Goal: Navigation & Orientation: Find specific page/section

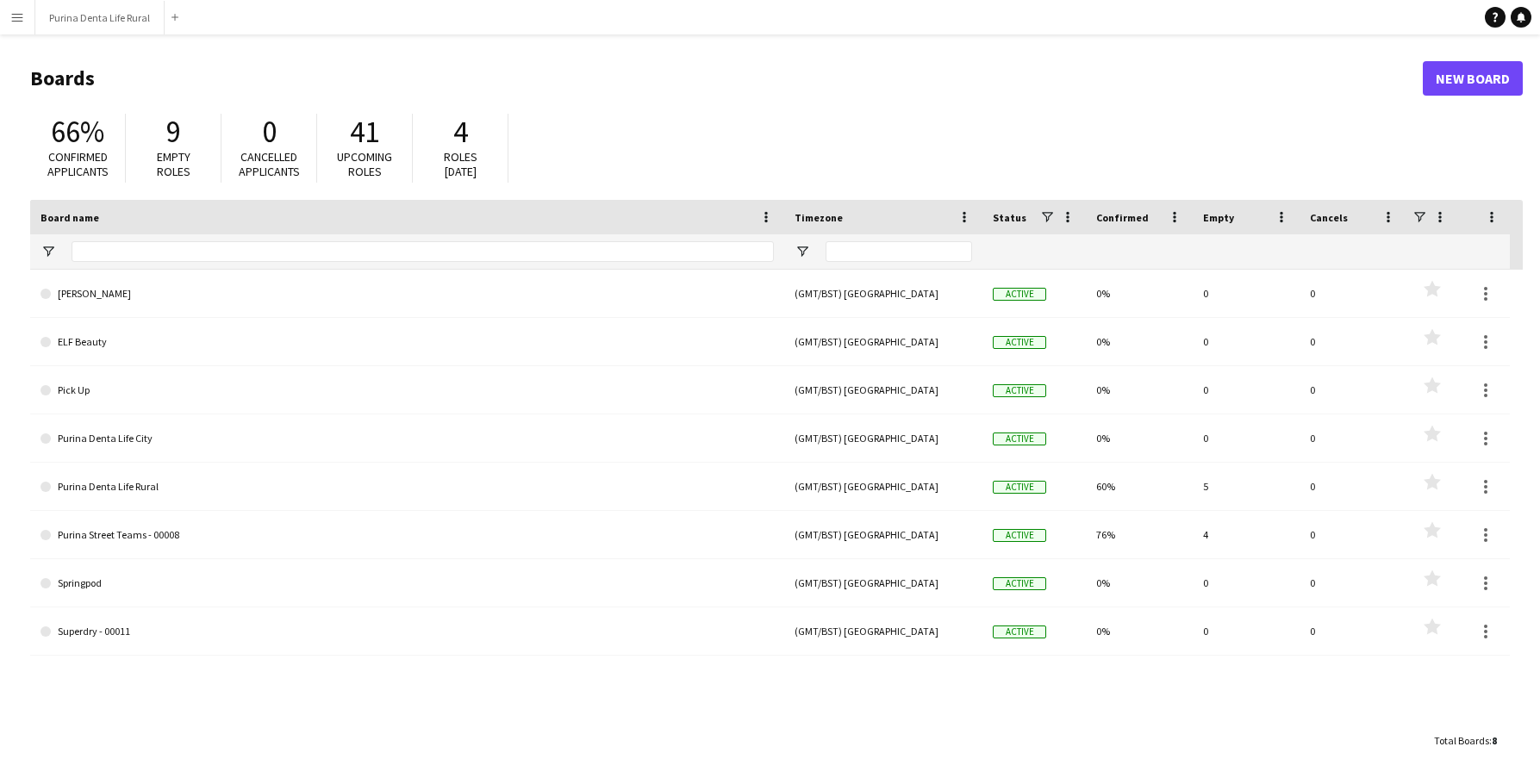
click at [17, 16] on app-icon "Menu" at bounding box center [17, 17] width 13 height 13
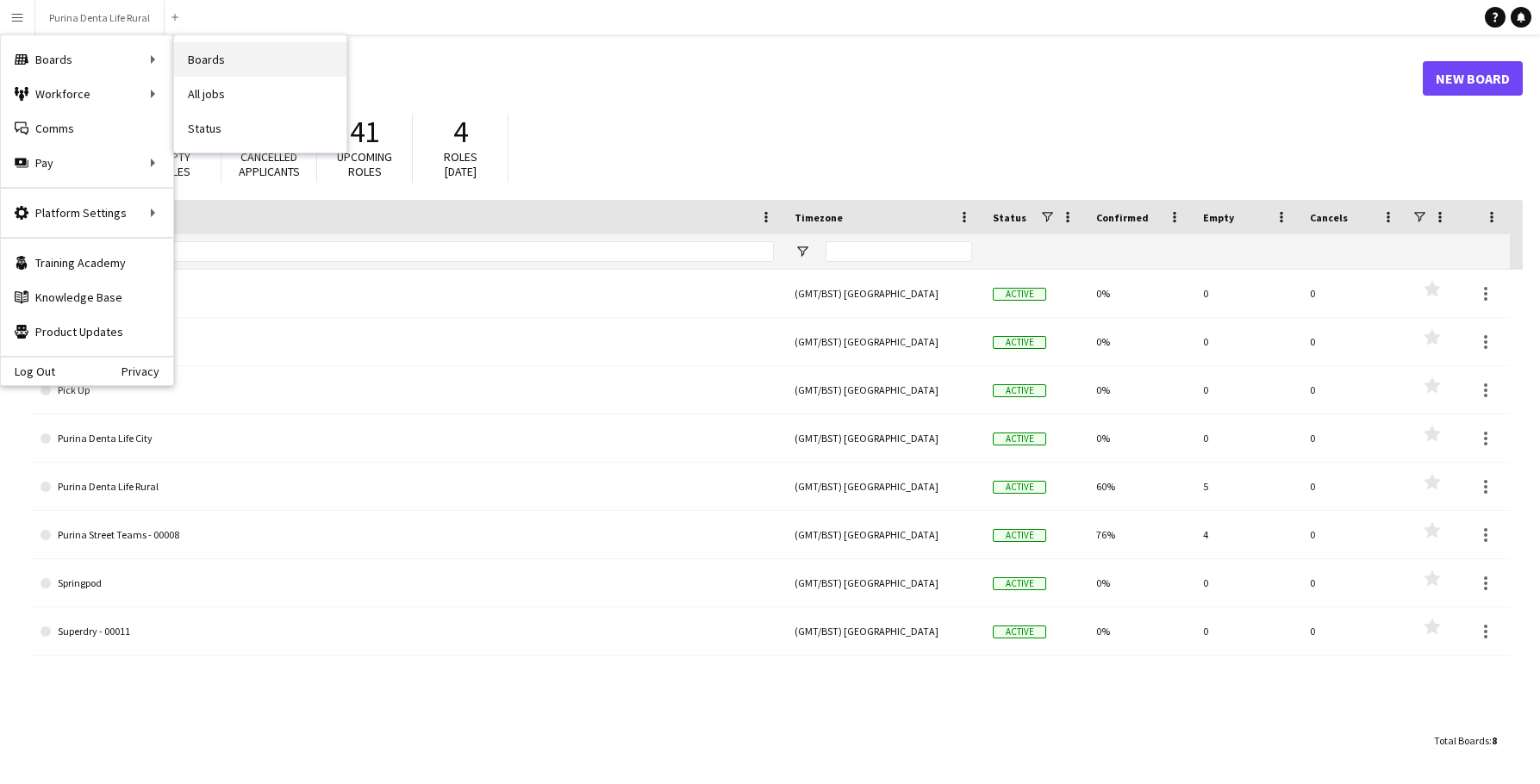
click at [213, 64] on link "Boards" at bounding box center [261, 59] width 173 height 34
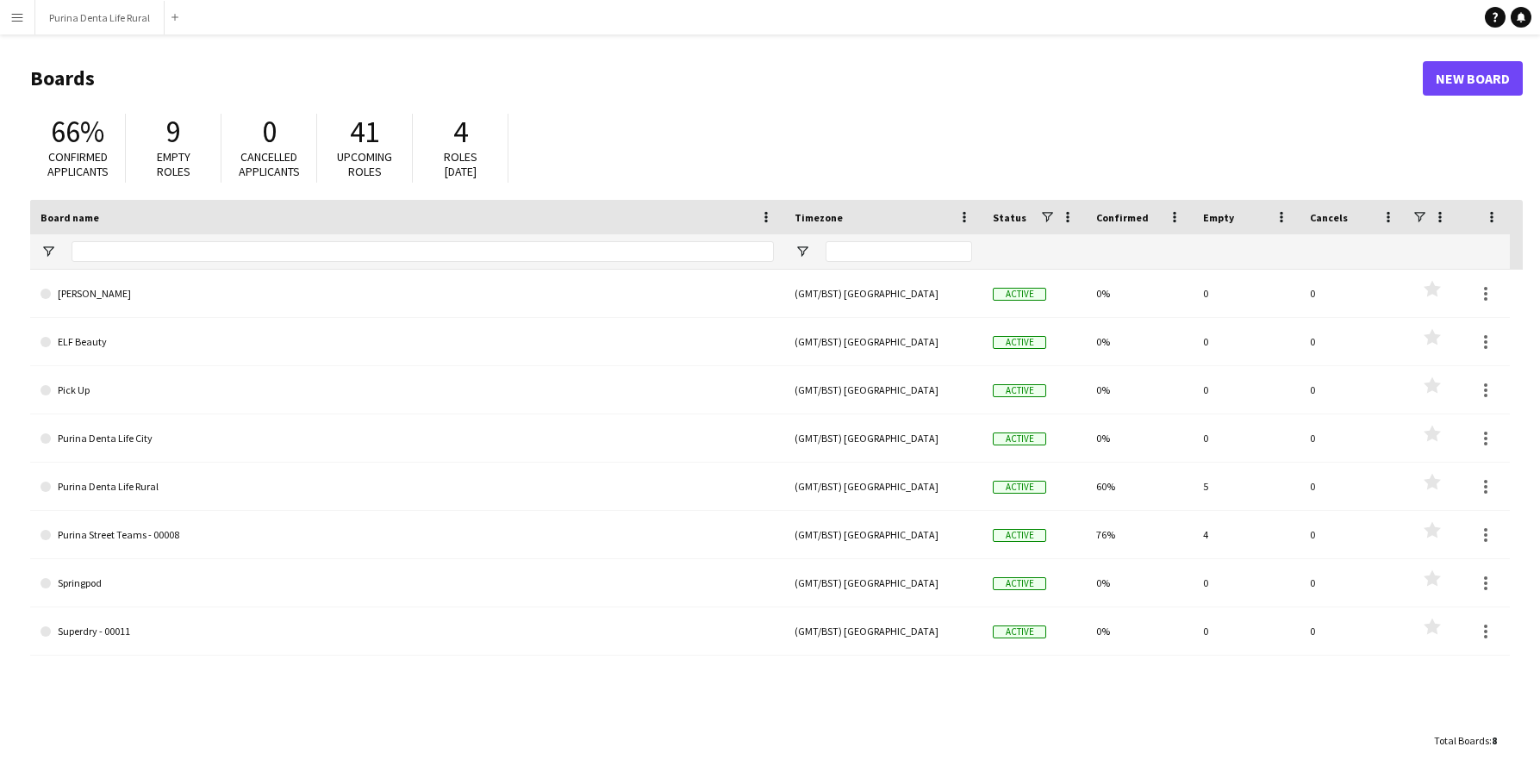
click at [16, 18] on app-icon "Menu" at bounding box center [17, 17] width 13 height 13
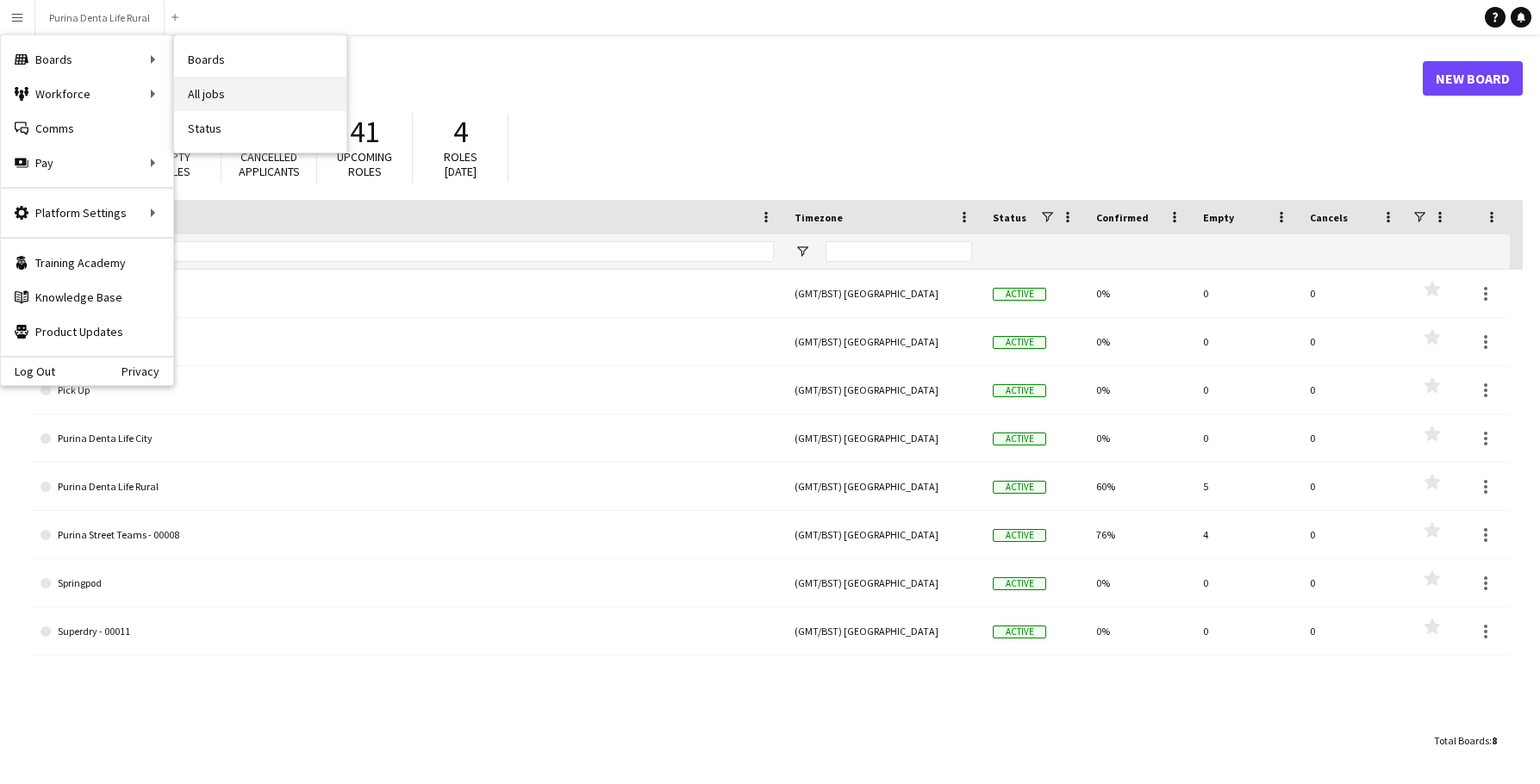
click at [225, 95] on link "All jobs" at bounding box center [261, 93] width 173 height 34
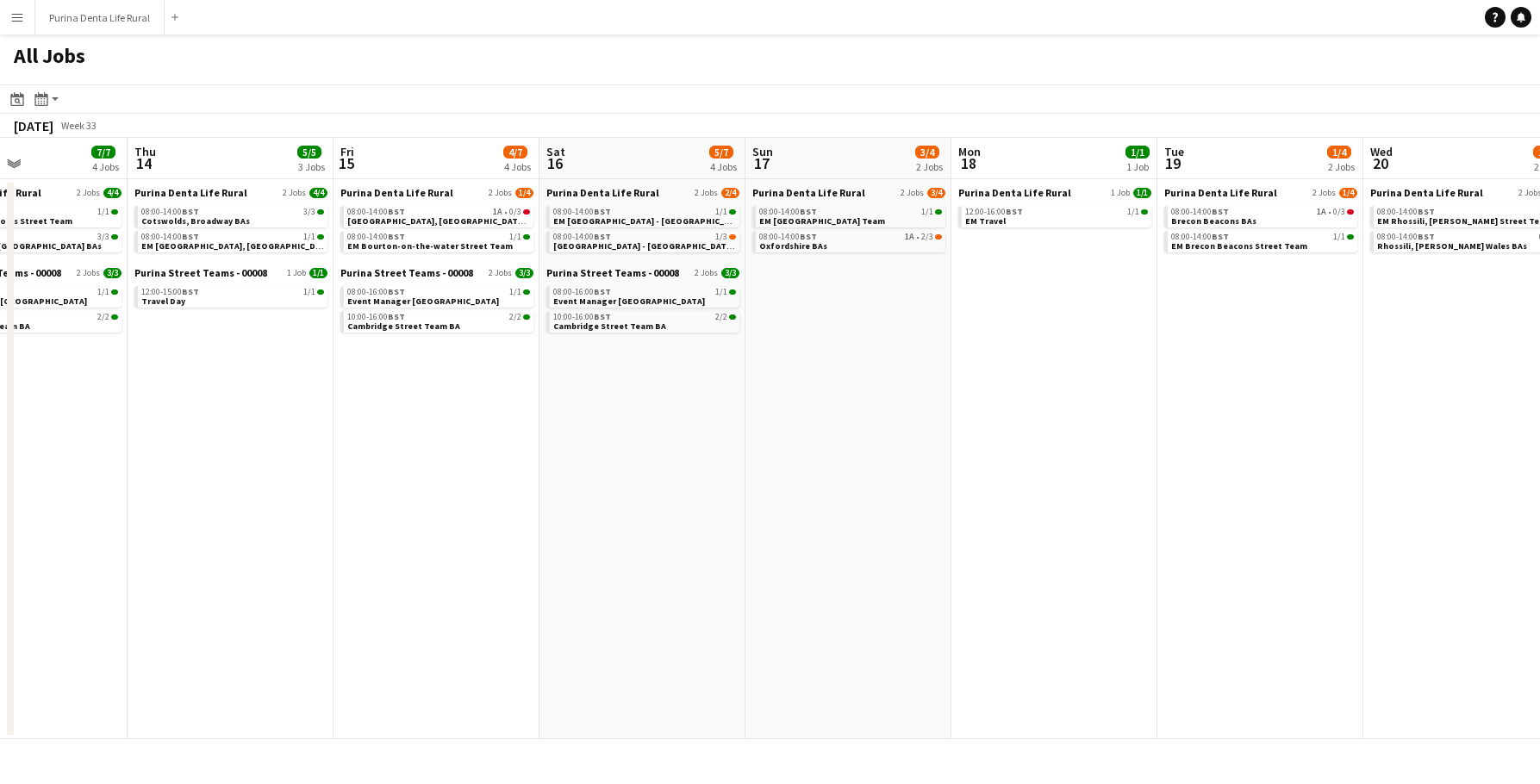
scroll to position [0, 697]
click at [666, 241] on span "Gloucestershire - Westonbirt Arboretum BAs" at bounding box center [651, 246] width 199 height 11
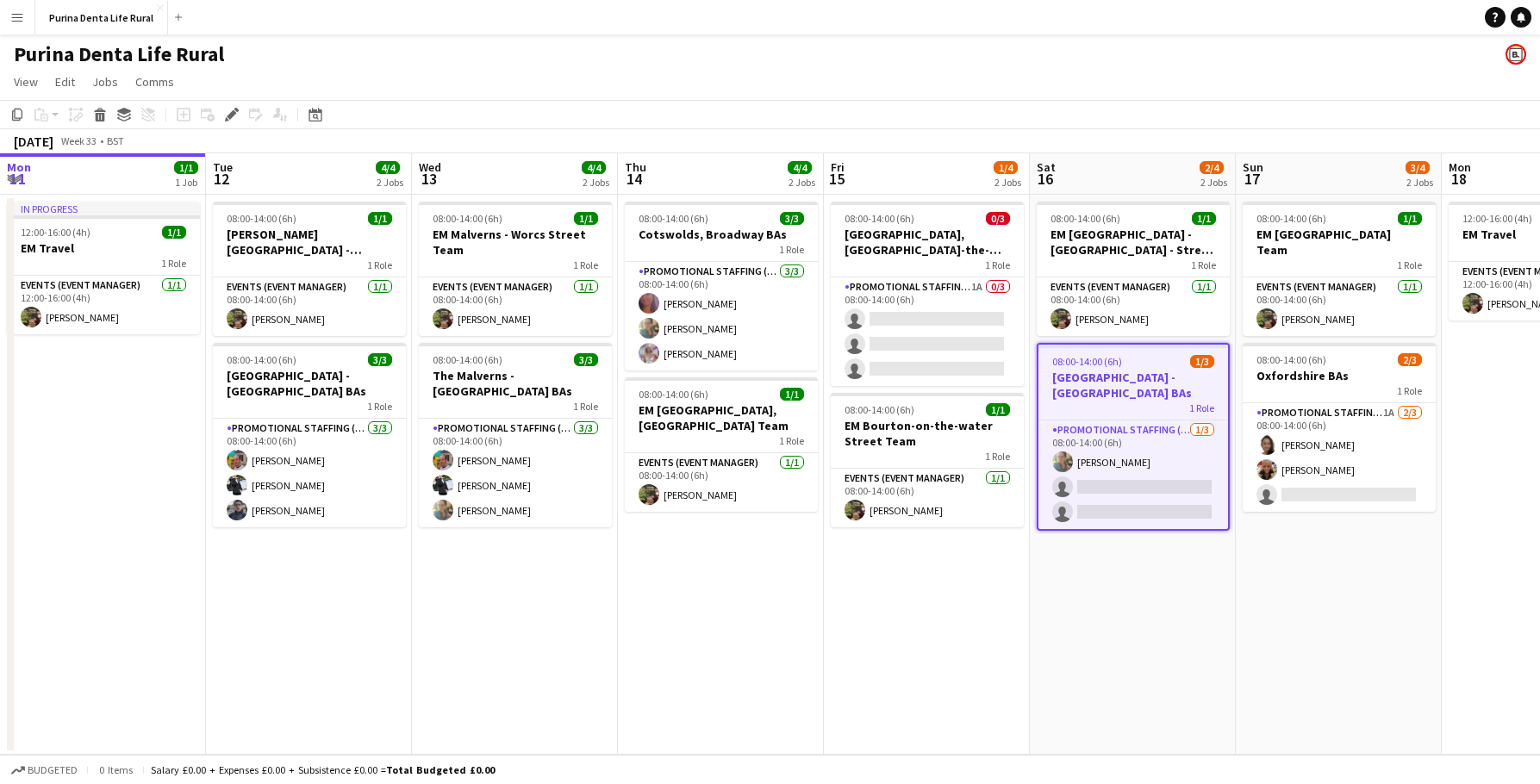
scroll to position [0, 592]
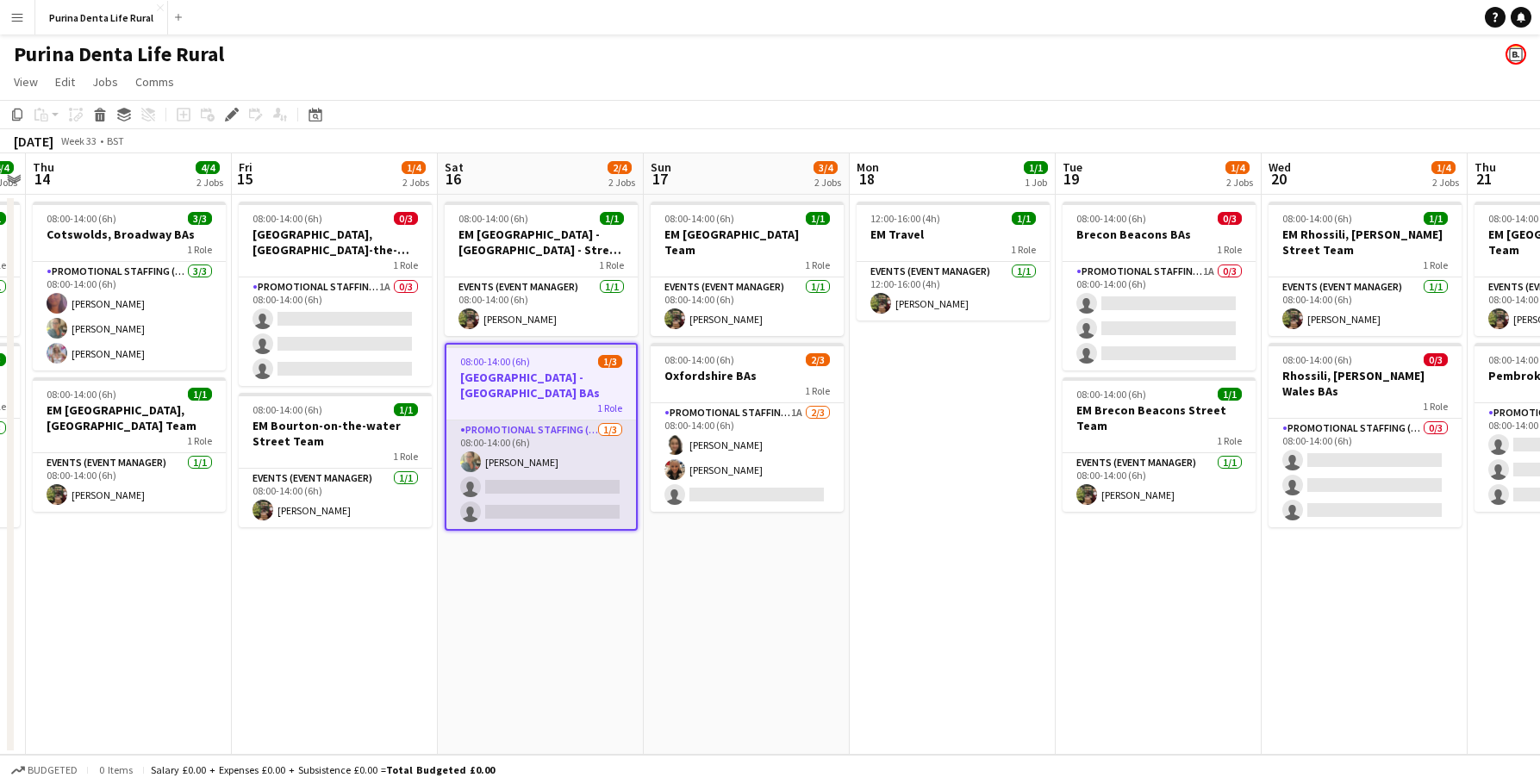
click at [561, 481] on app-card-role "Promotional Staffing (Brand Ambassadors) [DATE] 08:00-14:00 (6h) [PERSON_NAME] …" at bounding box center [541, 474] width 190 height 109
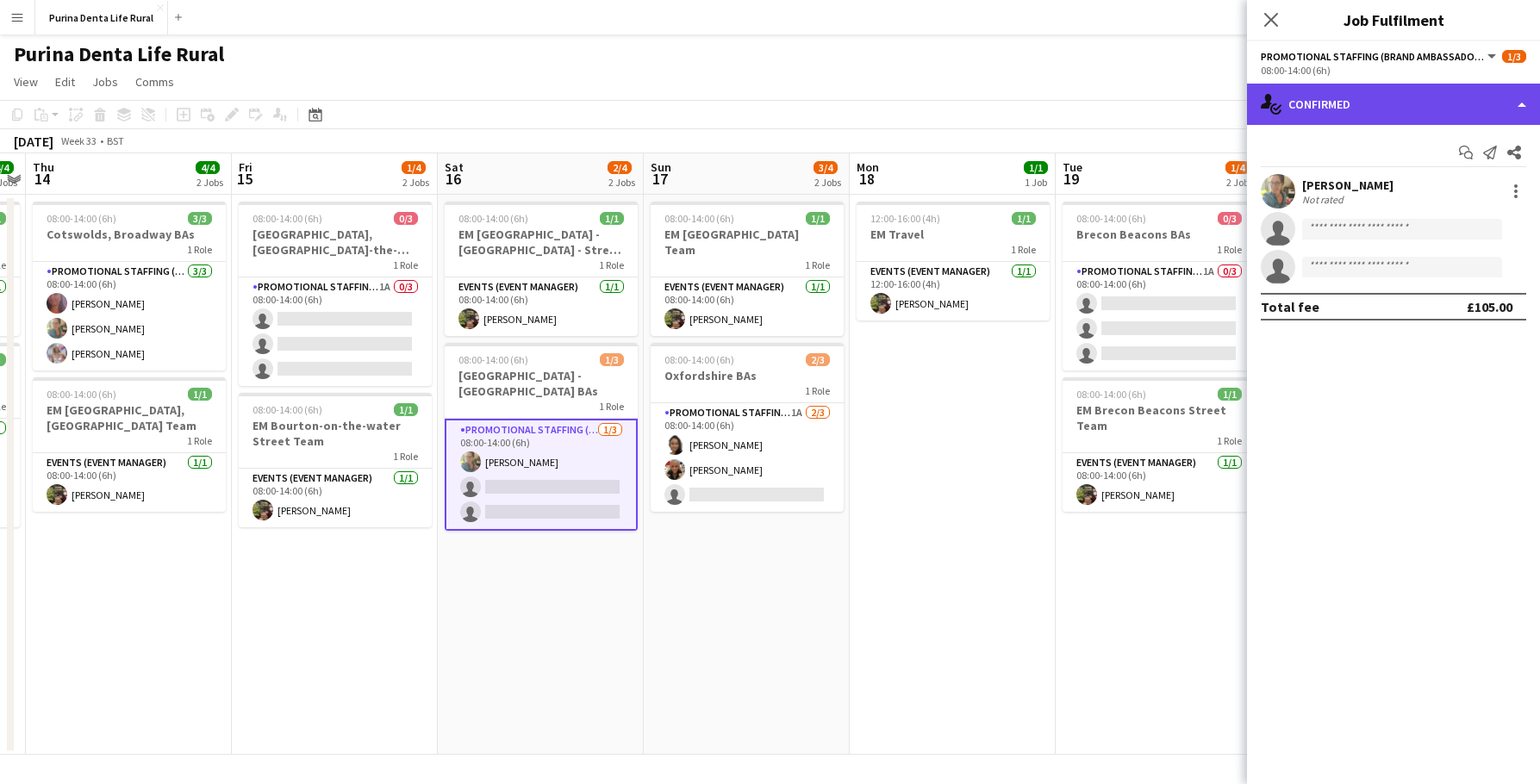
click at [1377, 120] on div "single-neutral-actions-check-2 Confirmed" at bounding box center [1394, 104] width 293 height 41
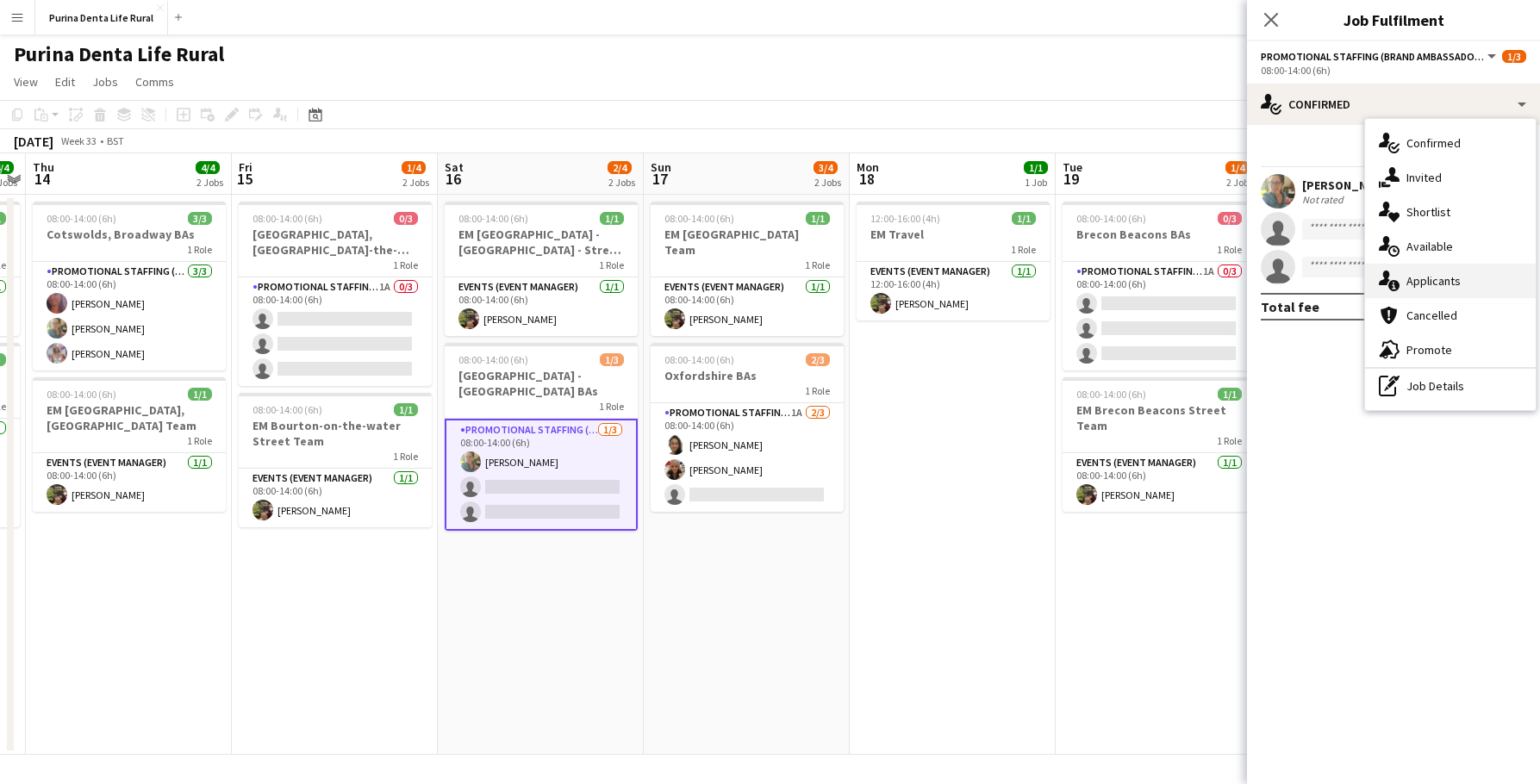
click at [1443, 285] on div "single-neutral-actions-information Applicants" at bounding box center [1450, 280] width 171 height 34
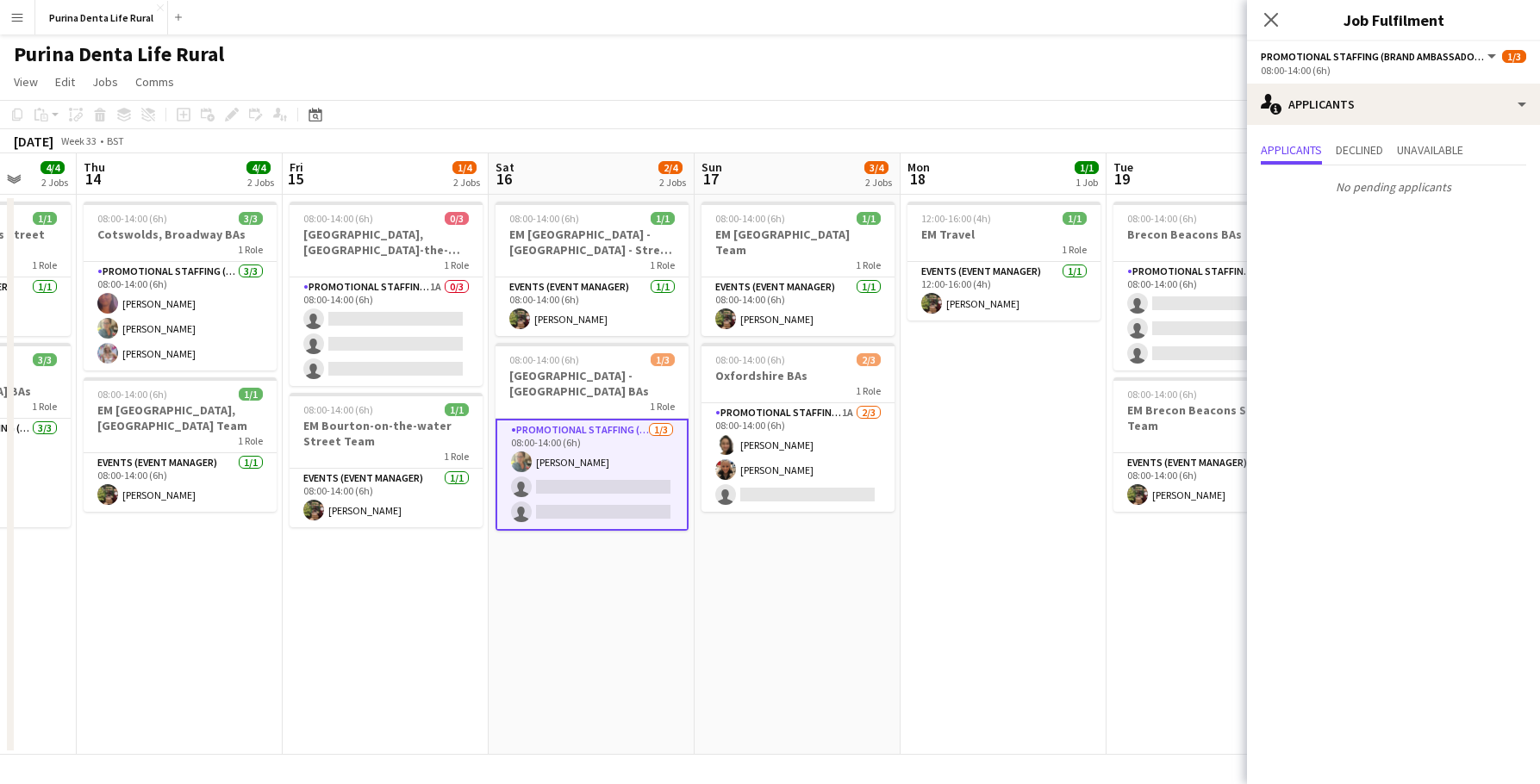
scroll to position [0, 510]
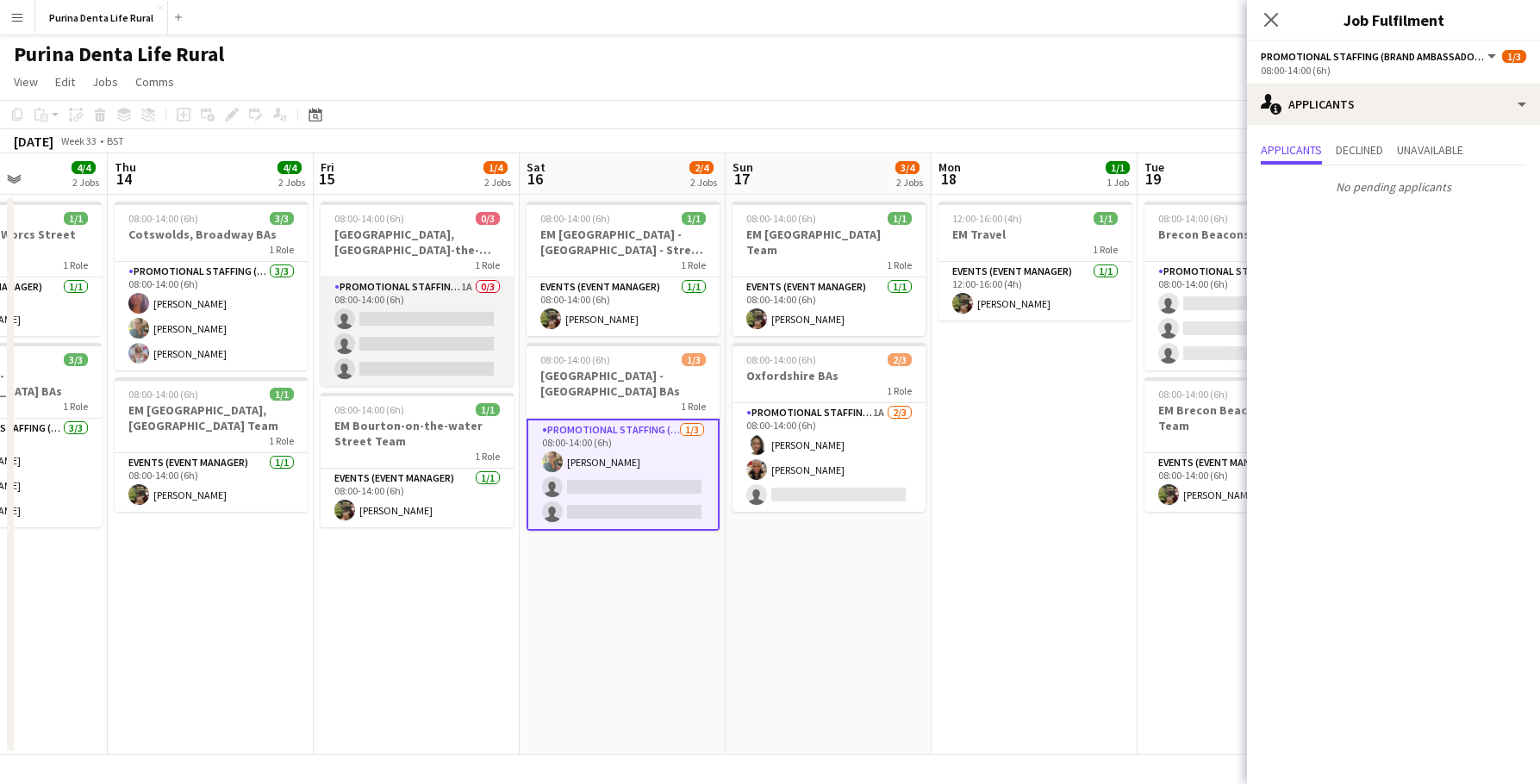
click at [457, 373] on app-card-role "Promotional Staffing (Brand Ambassadors) 1A 0/3 08:00-14:00 (6h) single-neutral…" at bounding box center [417, 331] width 193 height 109
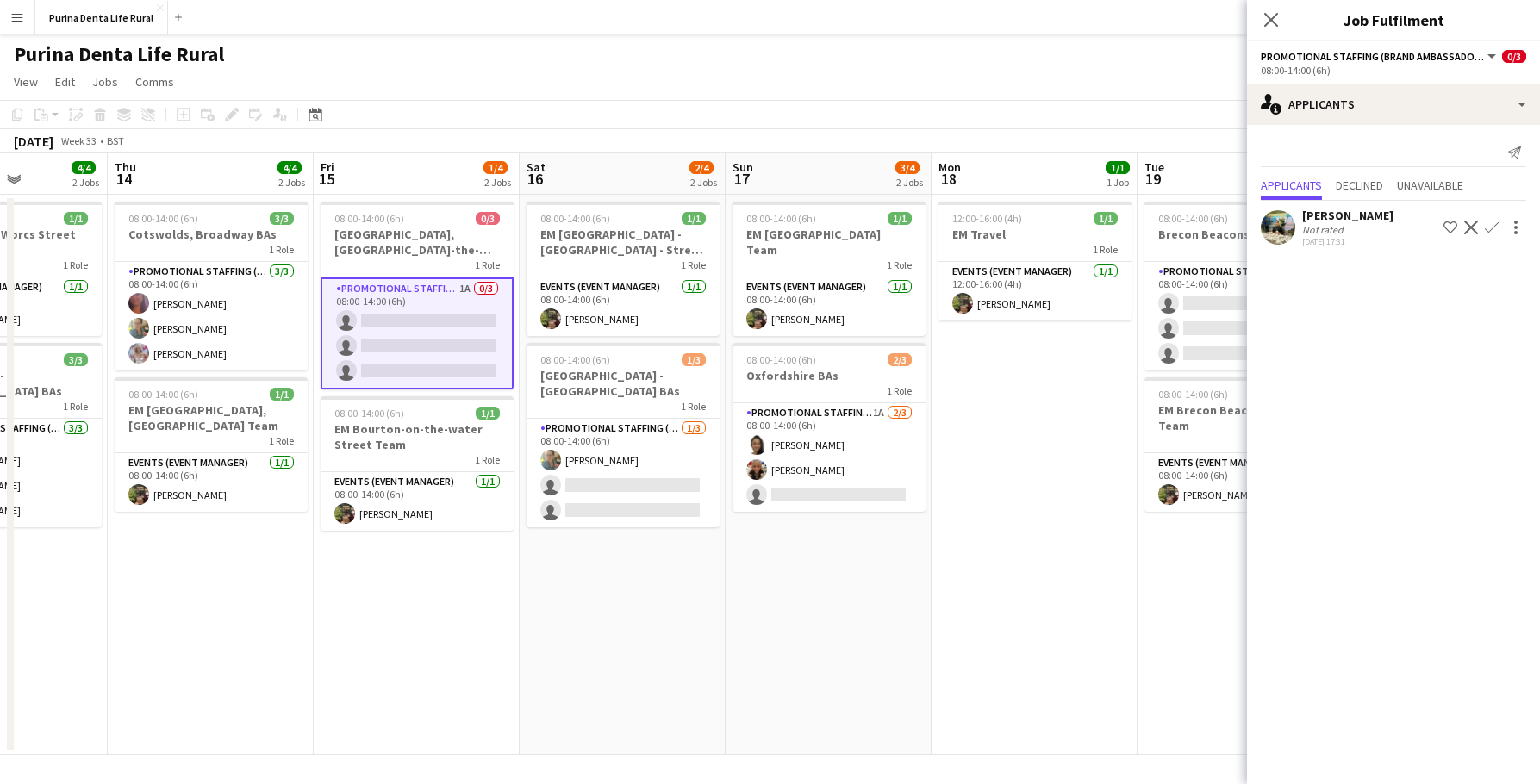
click at [641, 101] on app-toolbar "Copy Paste Paste Command V Paste with crew Command Shift V Paste linked Job [GE…" at bounding box center [770, 114] width 1540 height 30
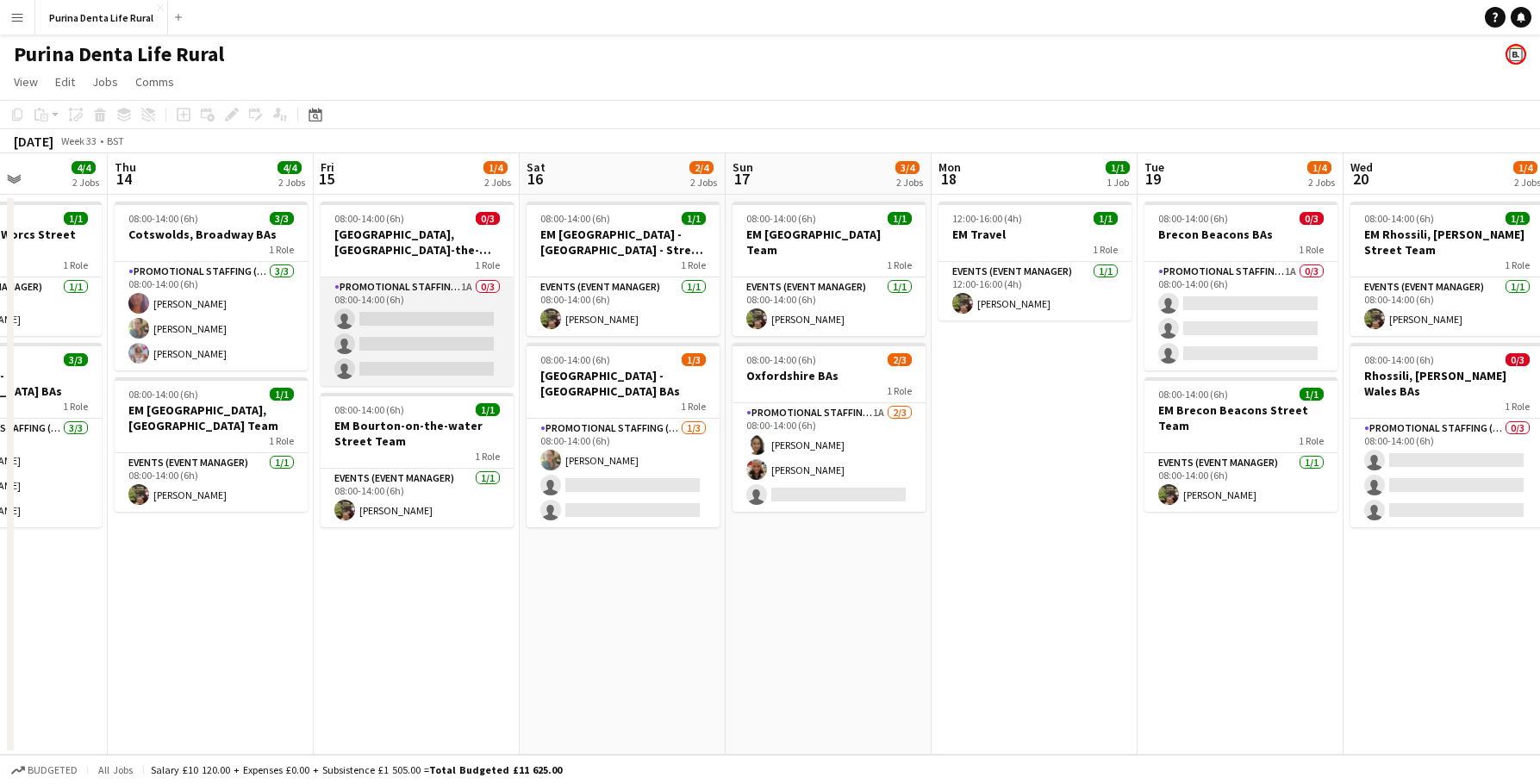
click at [468, 335] on app-card-role "Promotional Staffing (Brand Ambassadors) 1A 0/3 08:00-14:00 (6h) single-neutral…" at bounding box center [417, 331] width 193 height 109
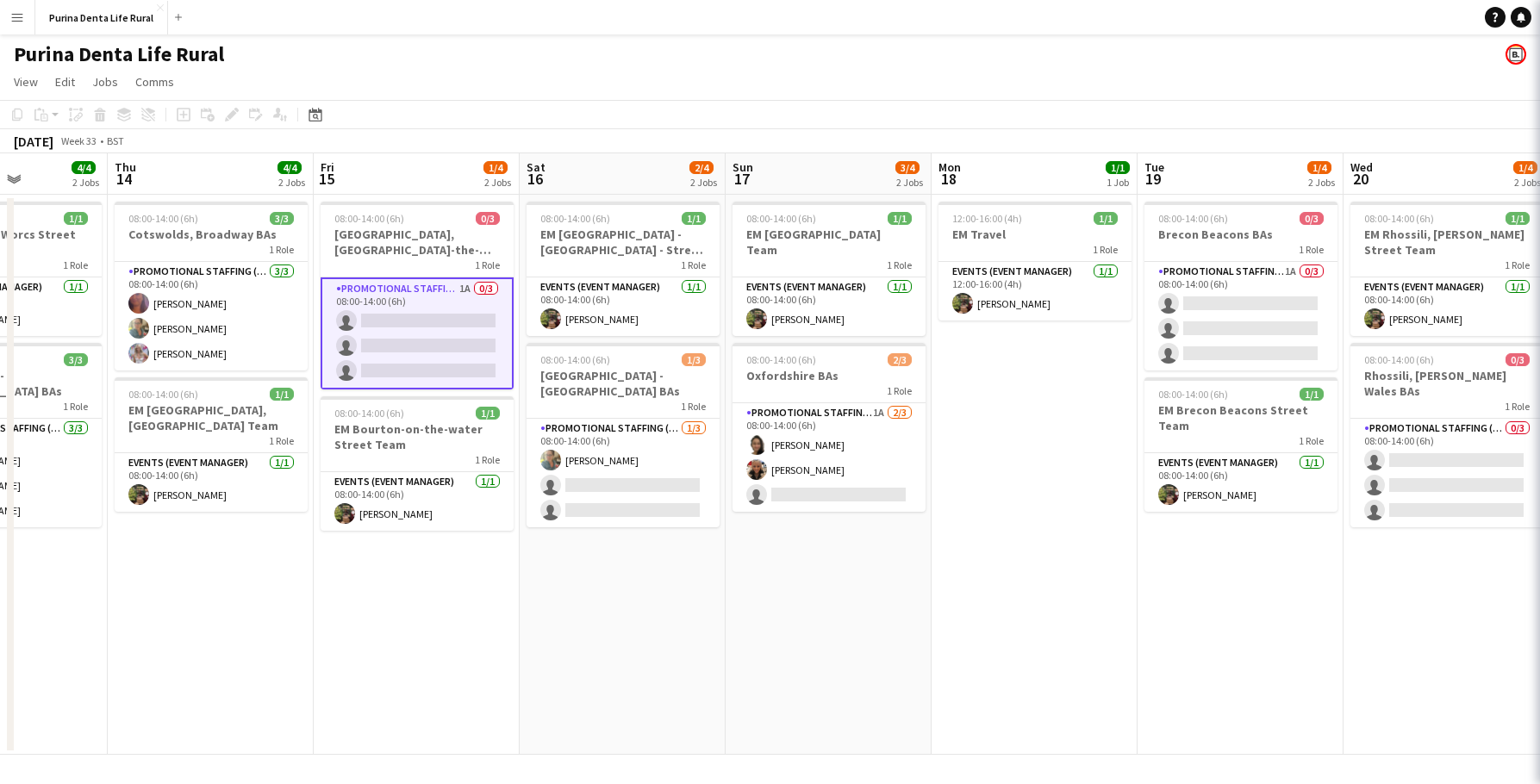
click at [468, 335] on app-card-role "Promotional Staffing (Brand Ambassadors) 1A 0/3 08:00-14:00 (6h) single-neutral…" at bounding box center [417, 333] width 193 height 112
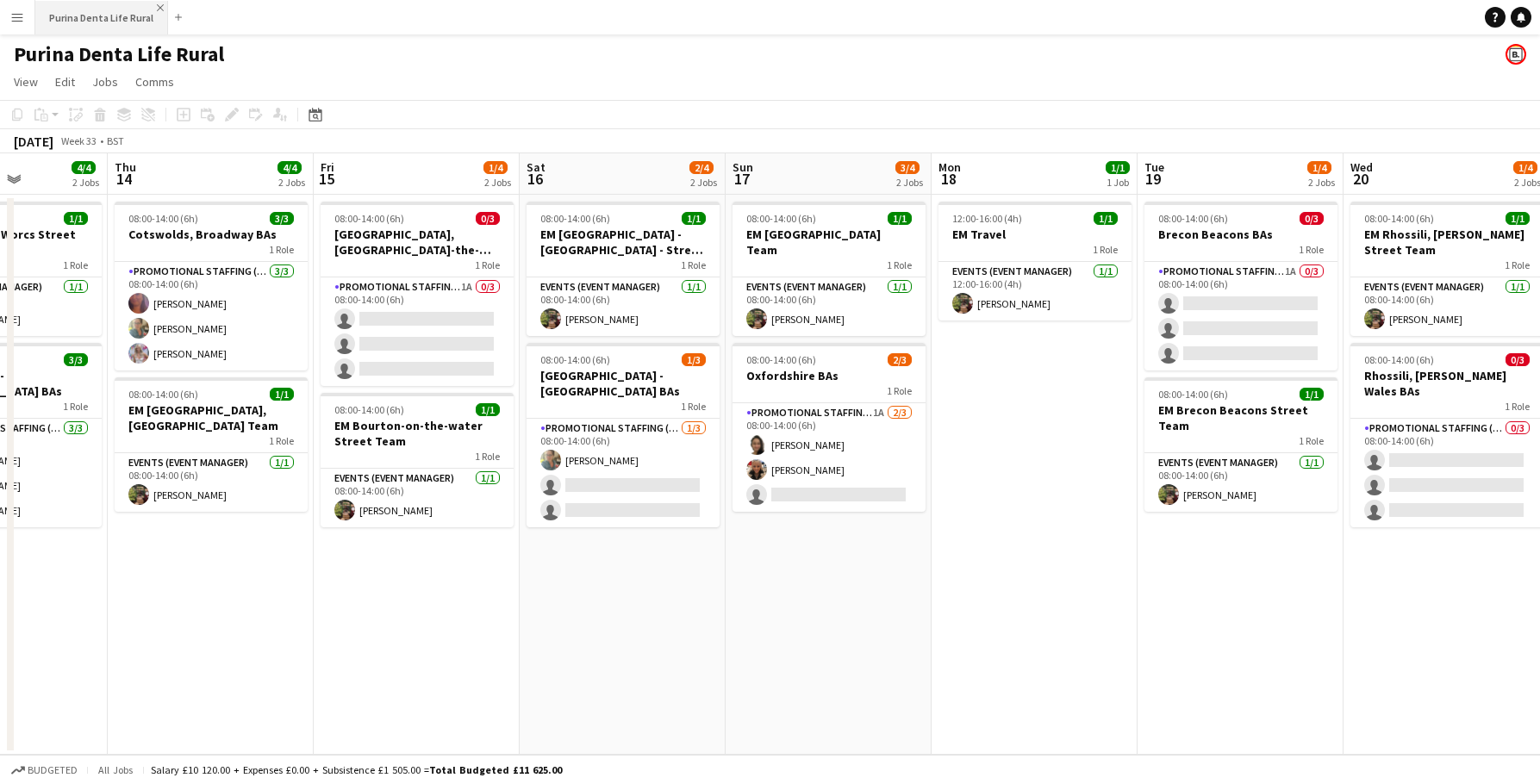
click at [157, 5] on app-icon "Close" at bounding box center [161, 8] width 7 height 7
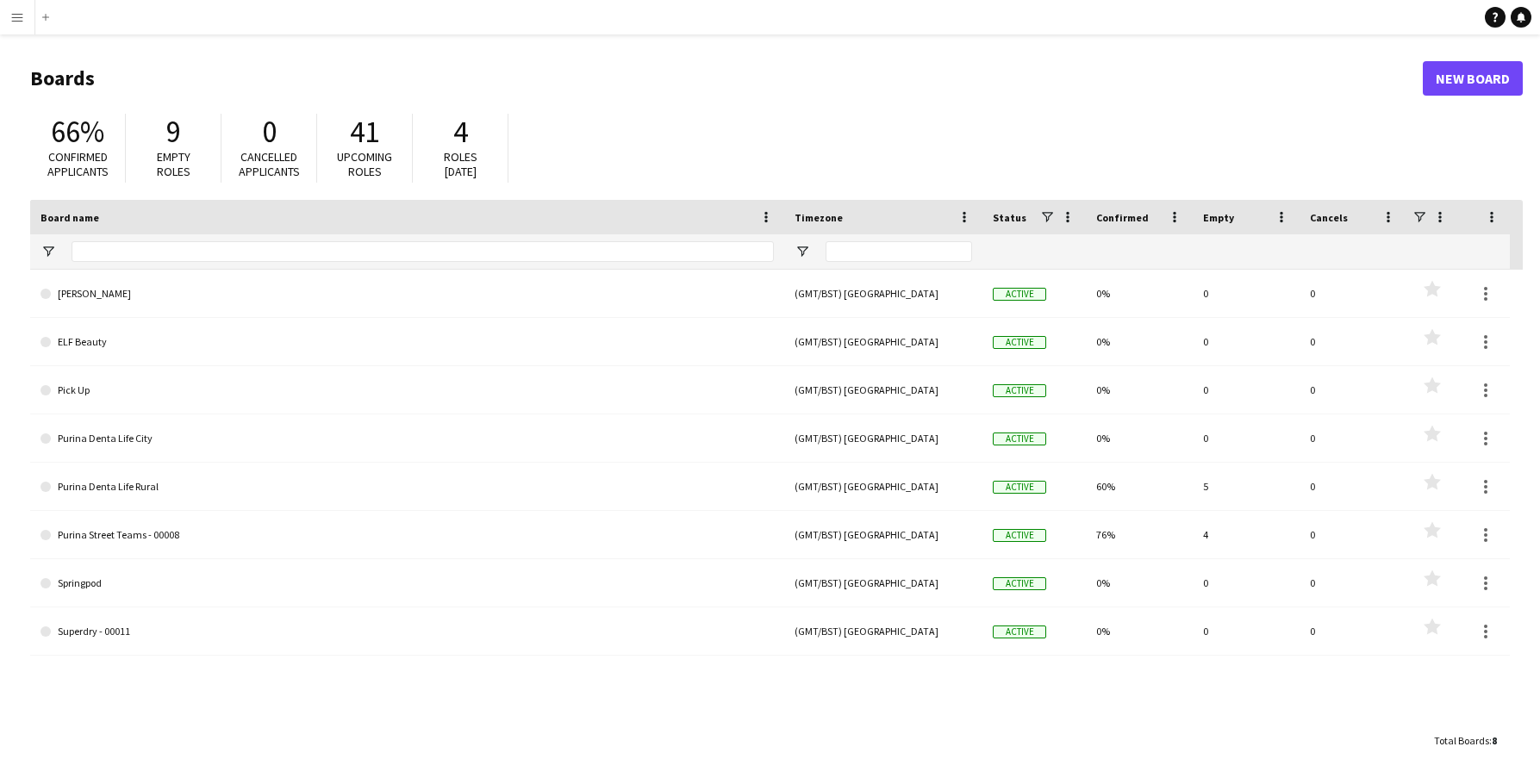
click at [22, 13] on app-icon "Menu" at bounding box center [17, 17] width 13 height 13
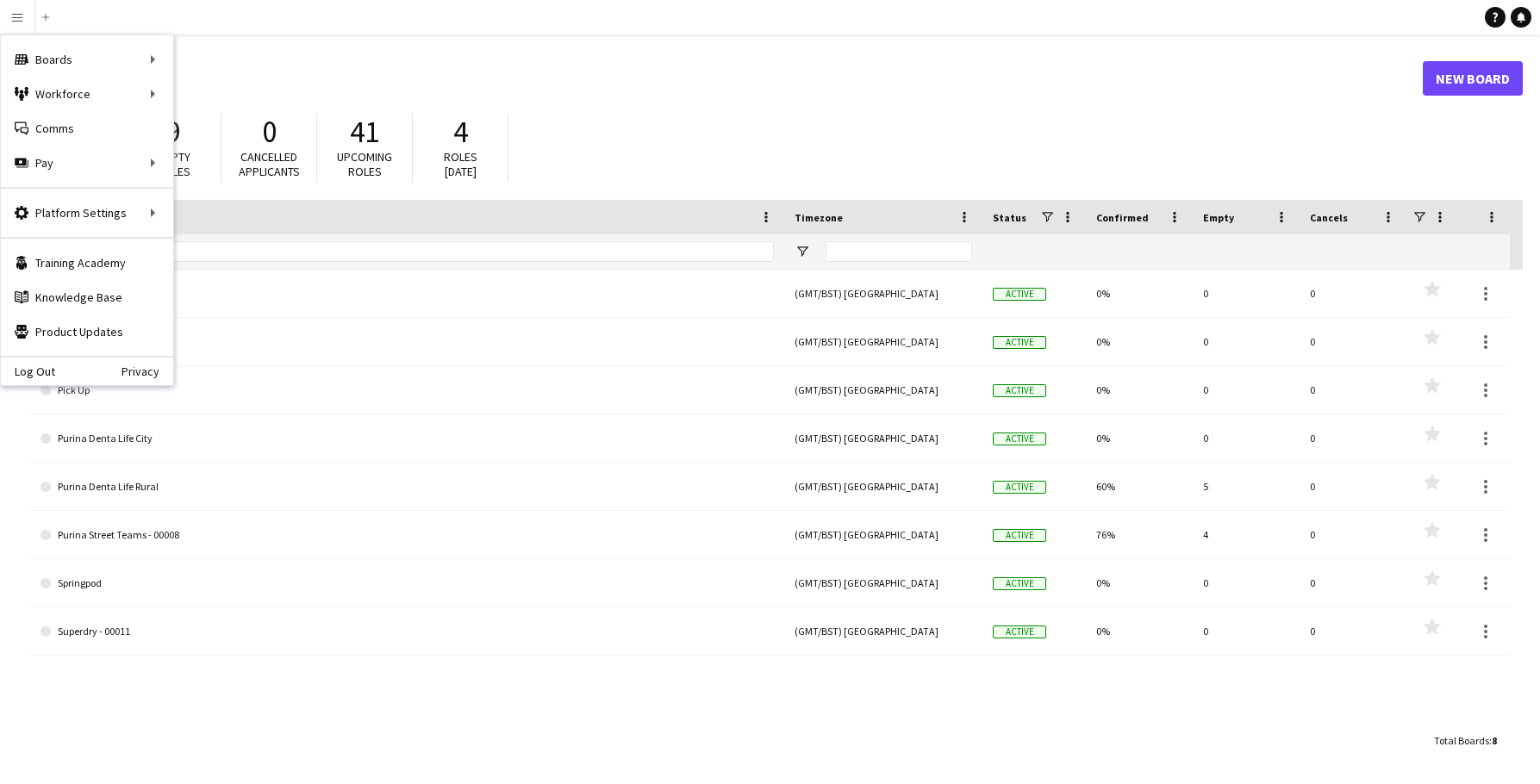
click at [467, 85] on h1 "Boards" at bounding box center [727, 78] width 1393 height 26
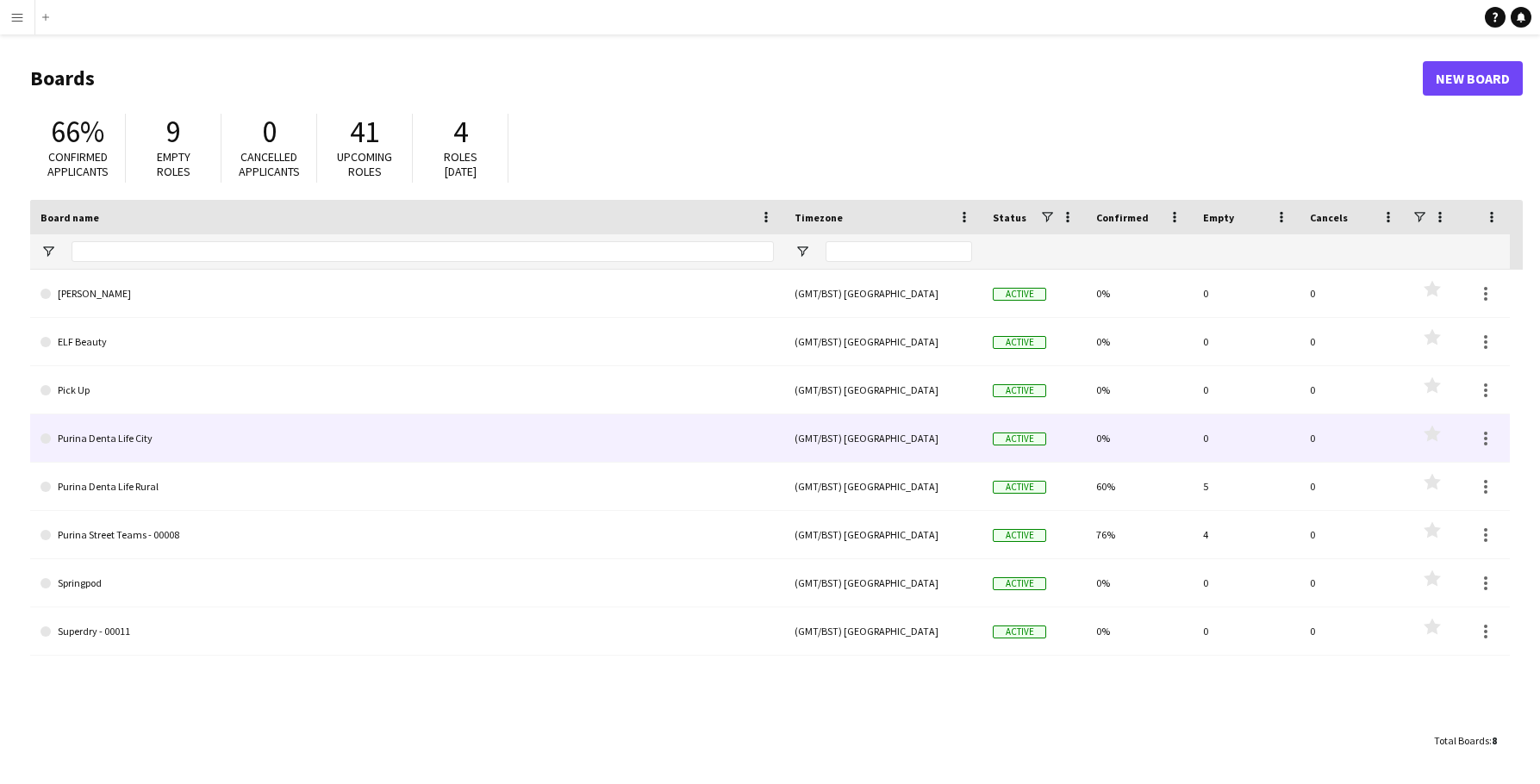
click at [167, 447] on link "Purina Denta Life City" at bounding box center [407, 438] width 733 height 48
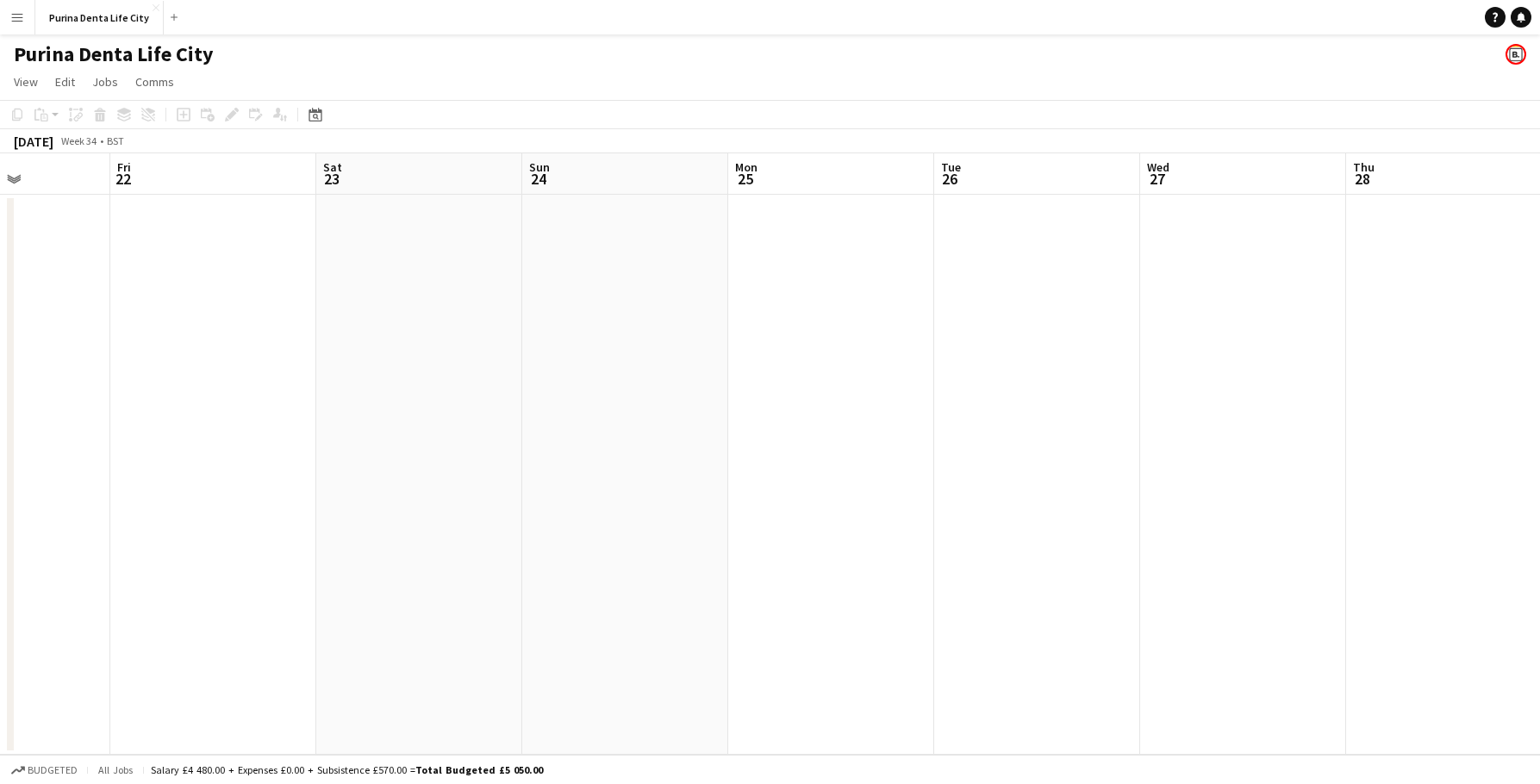
scroll to position [0, 509]
click at [153, 10] on app-icon "Close" at bounding box center [156, 8] width 7 height 7
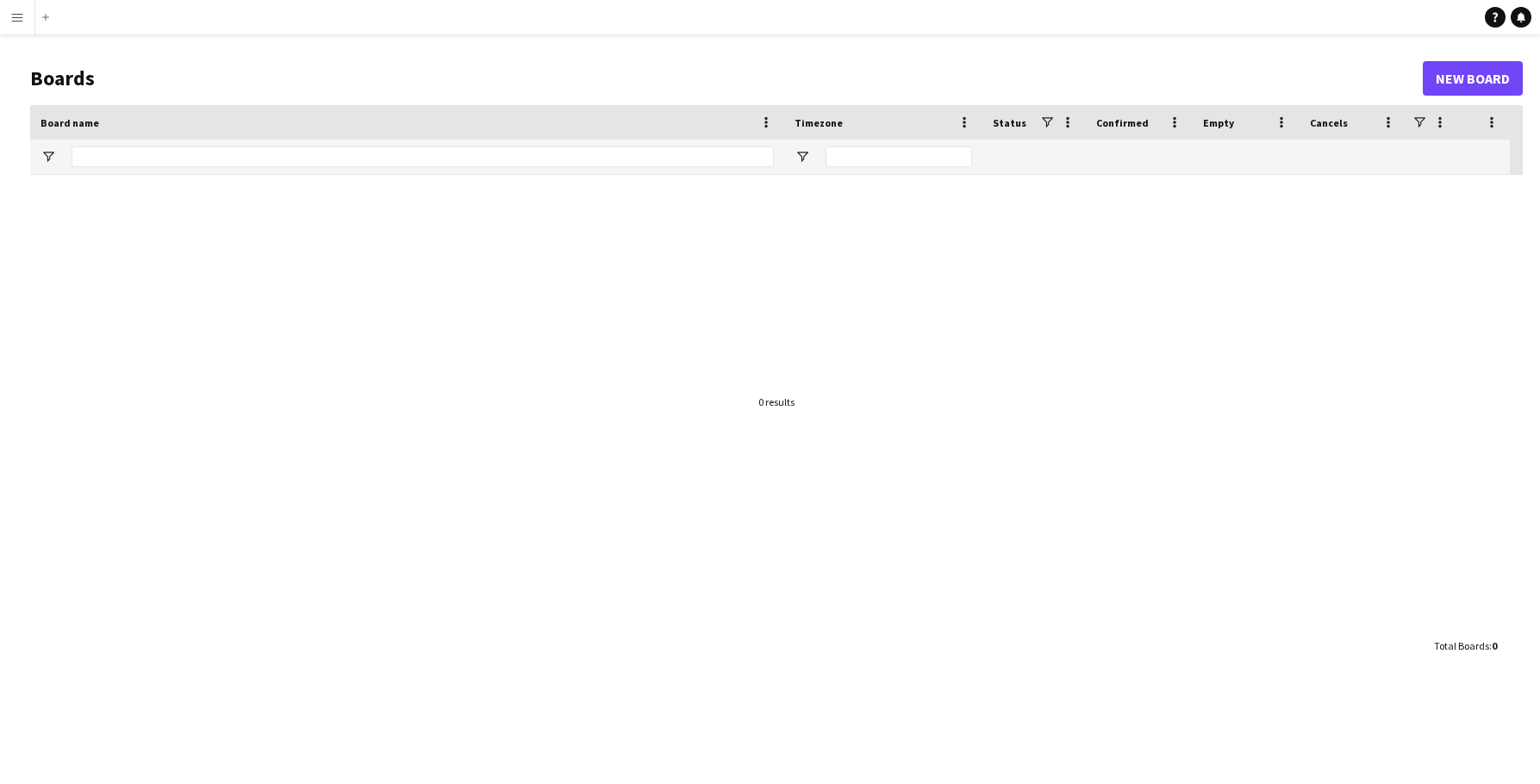
click at [151, 10] on app-navbar "Menu Boards Boards Boards All jobs Status Workforce Workforce My Workforce Recr…" at bounding box center [770, 17] width 1540 height 34
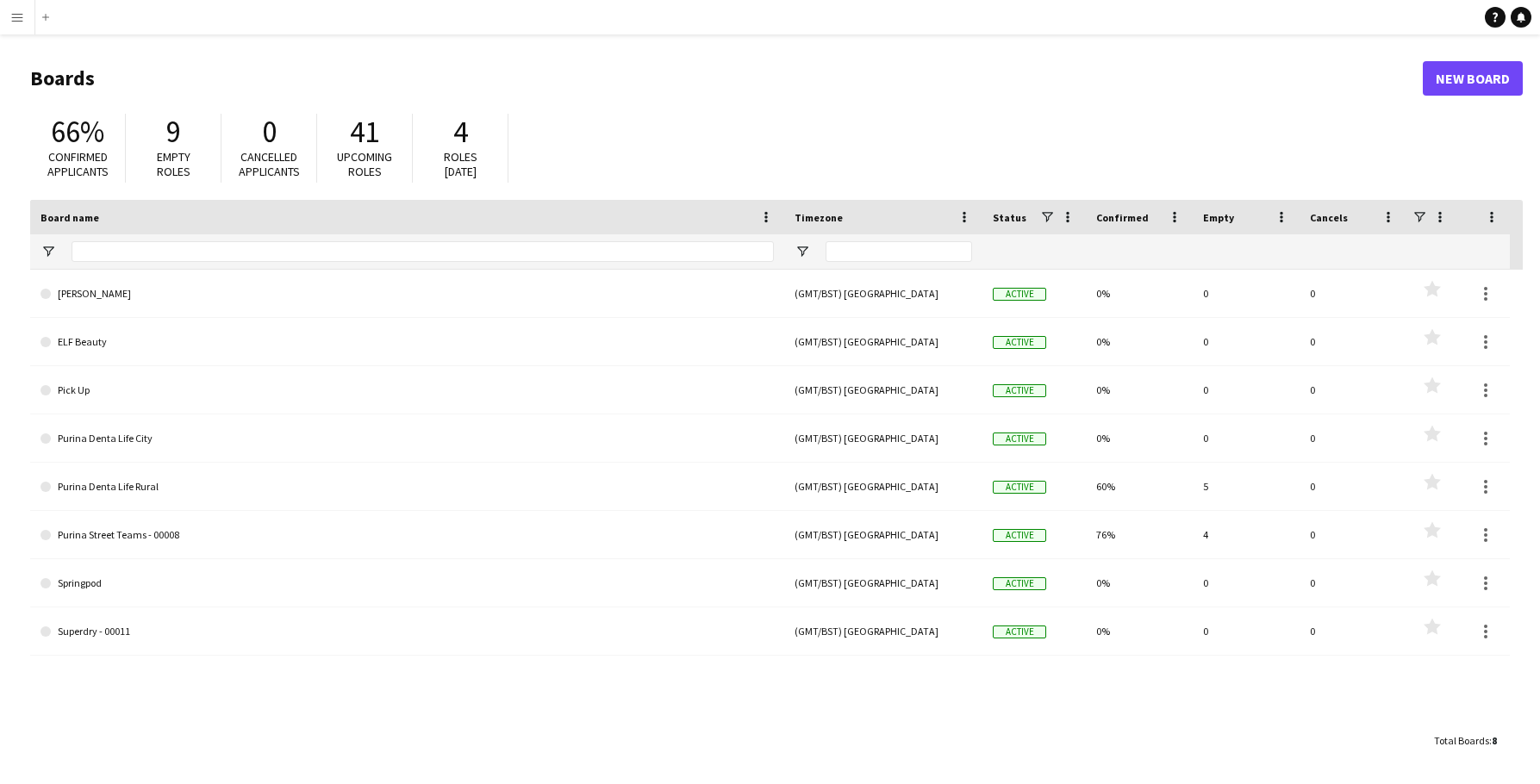
click at [15, 20] on app-icon "Menu" at bounding box center [17, 17] width 13 height 13
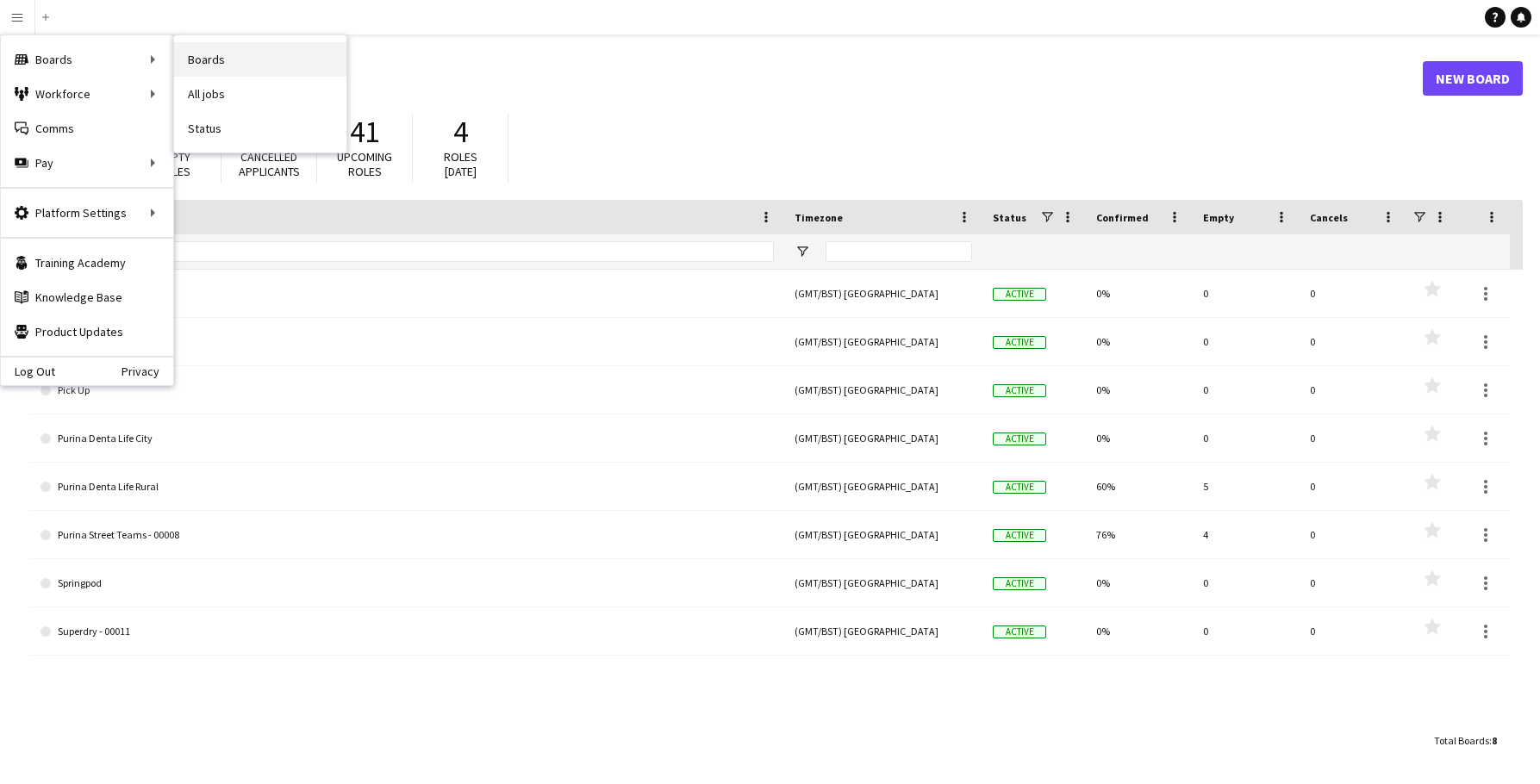
click at [278, 54] on link "Boards" at bounding box center [261, 59] width 173 height 34
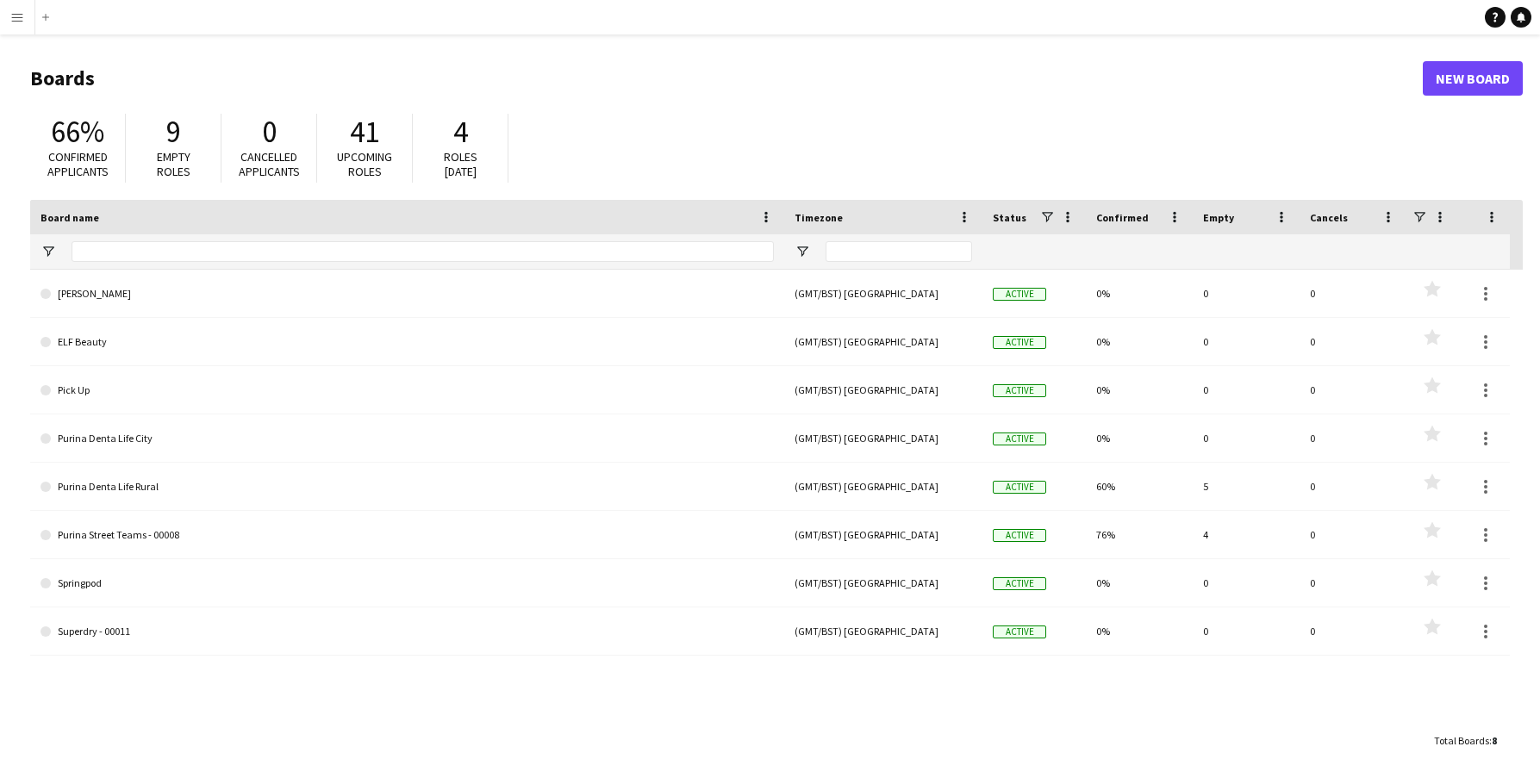
click at [188, 75] on h1 "Boards" at bounding box center [727, 78] width 1393 height 26
click at [18, 14] on app-icon "Menu" at bounding box center [17, 17] width 13 height 13
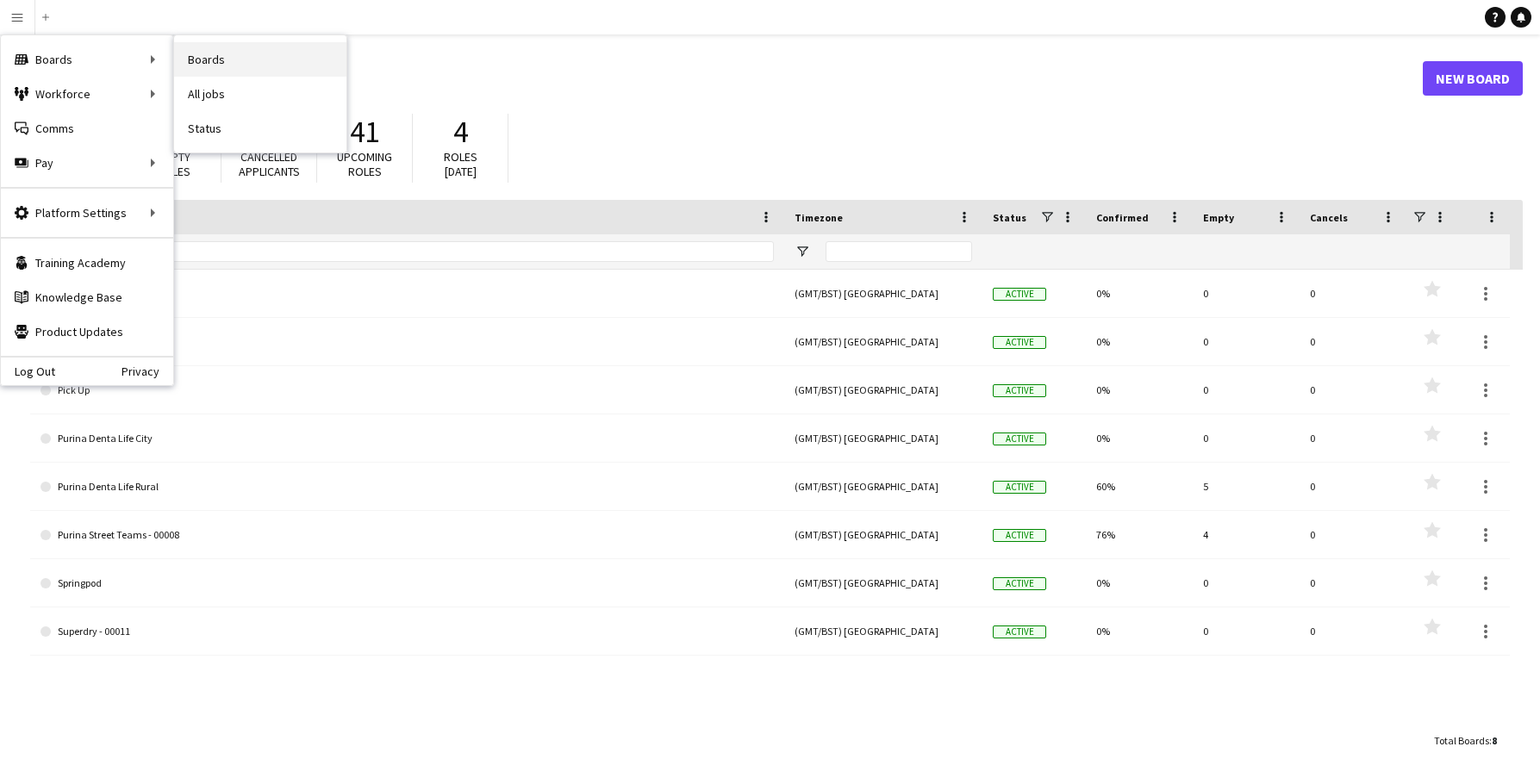
click at [197, 62] on link "Boards" at bounding box center [261, 59] width 173 height 34
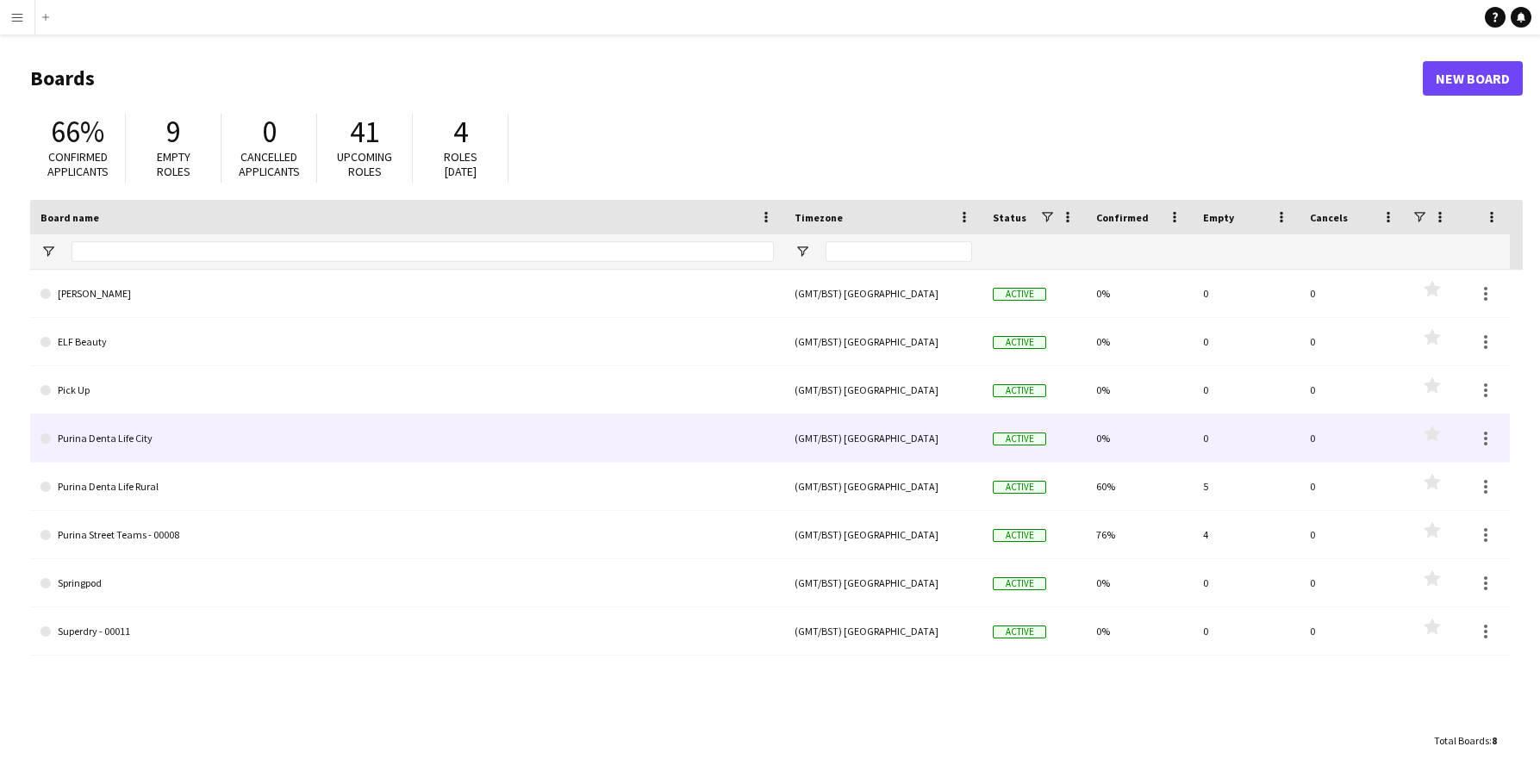
click at [232, 446] on link "Purina Denta Life City" at bounding box center [407, 438] width 733 height 48
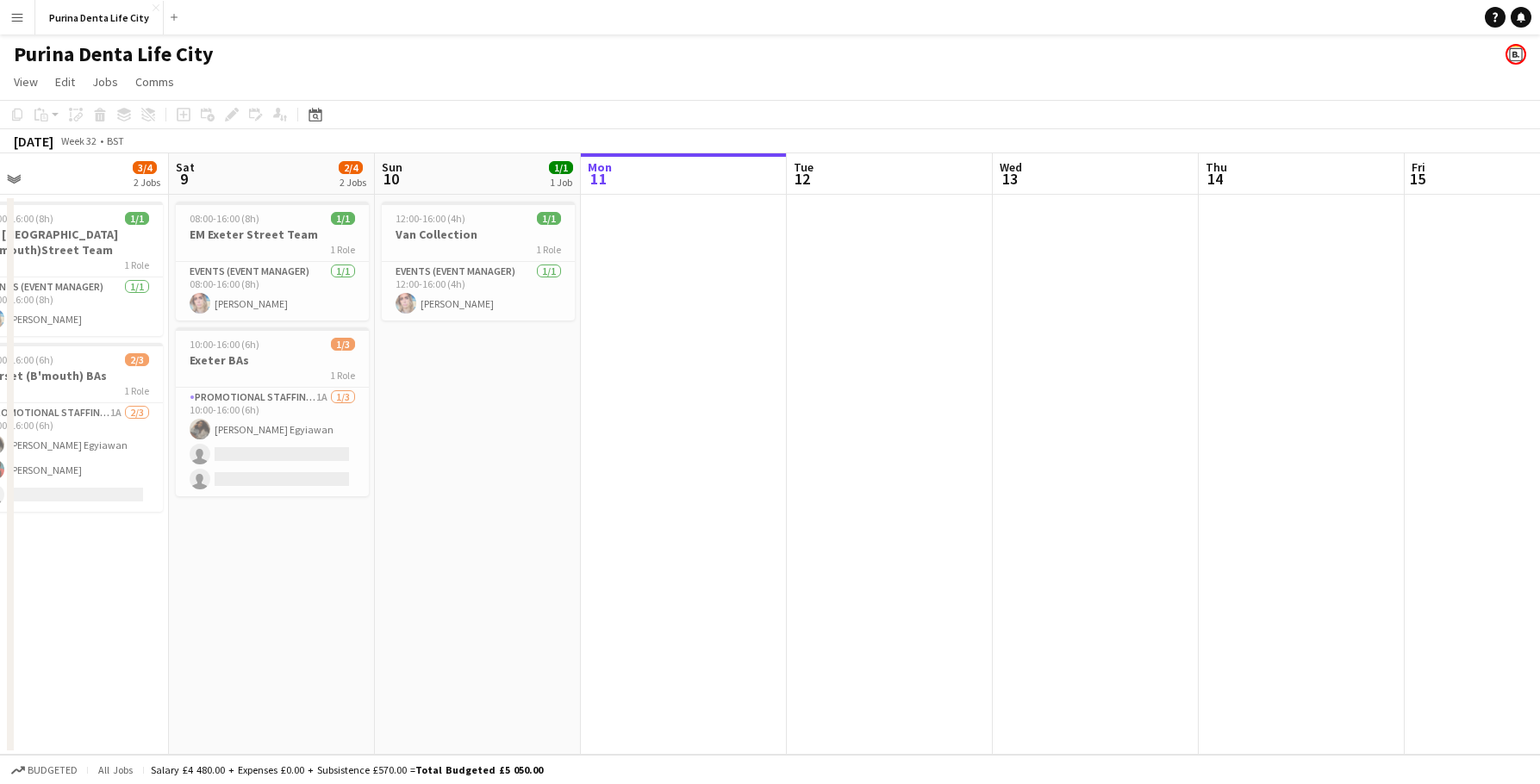
scroll to position [0, 442]
click at [153, 7] on app-icon "Close" at bounding box center [156, 8] width 7 height 7
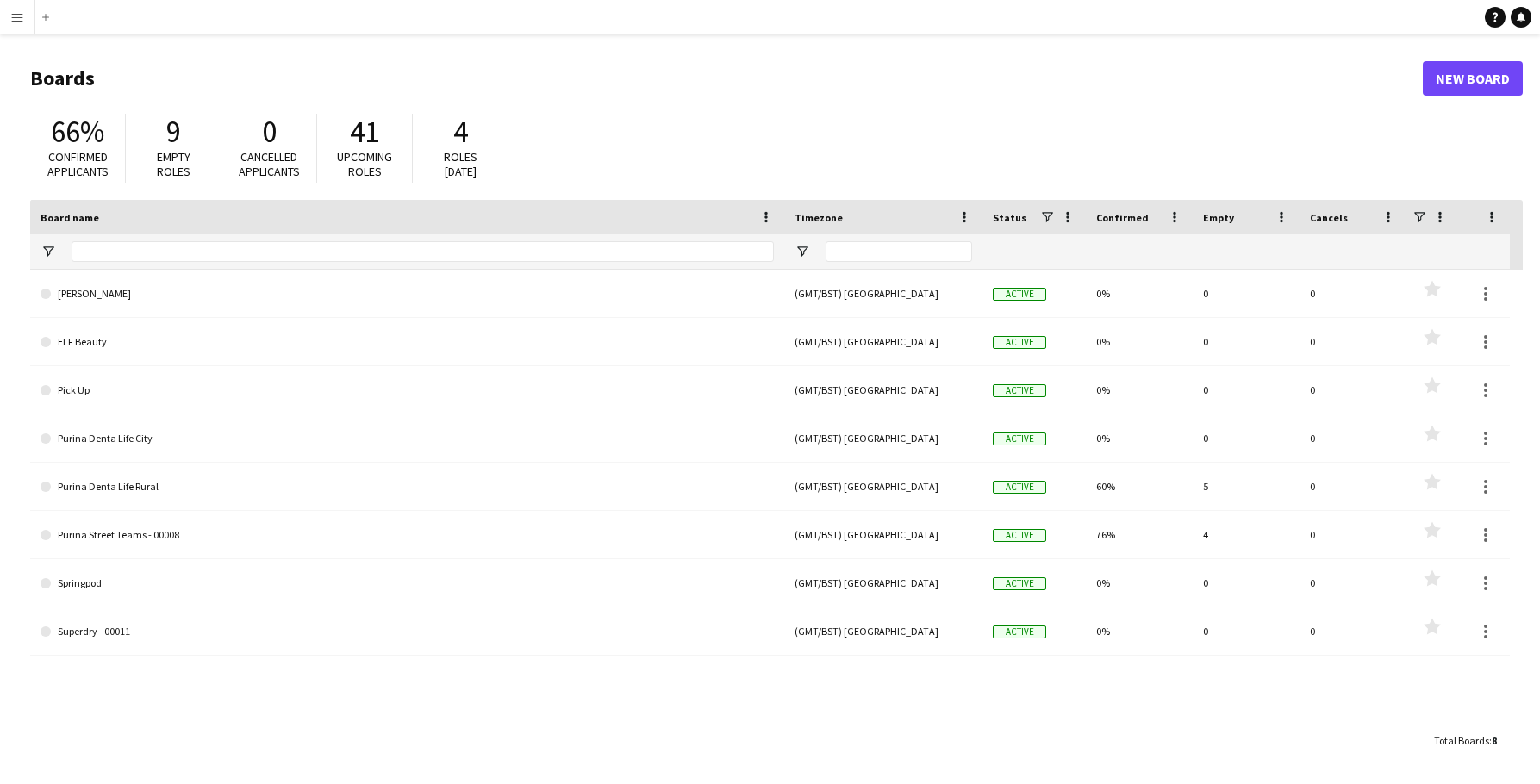
click at [16, 11] on app-icon "Menu" at bounding box center [17, 17] width 13 height 13
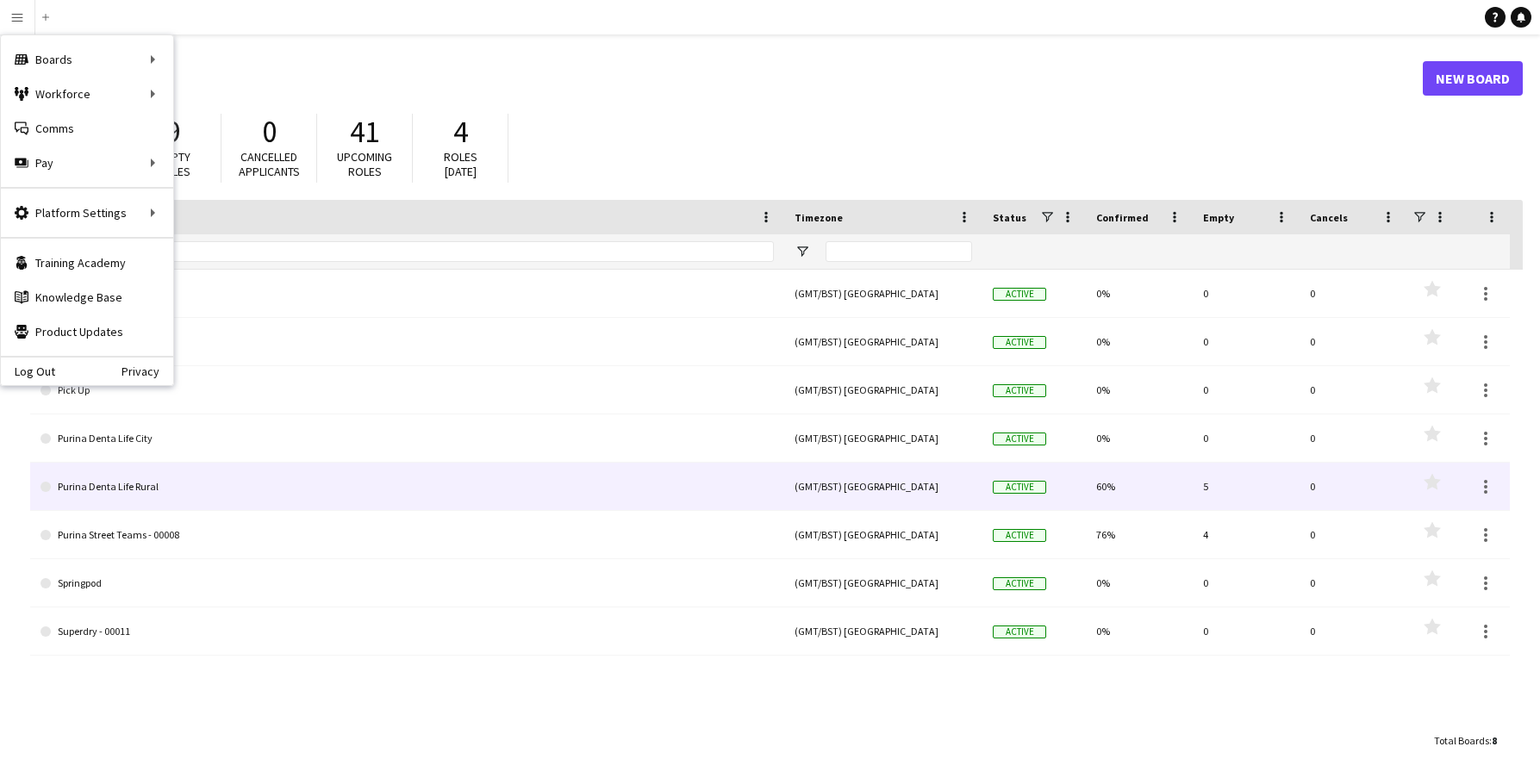
click at [184, 495] on link "Purina Denta Life Rural" at bounding box center [407, 487] width 733 height 48
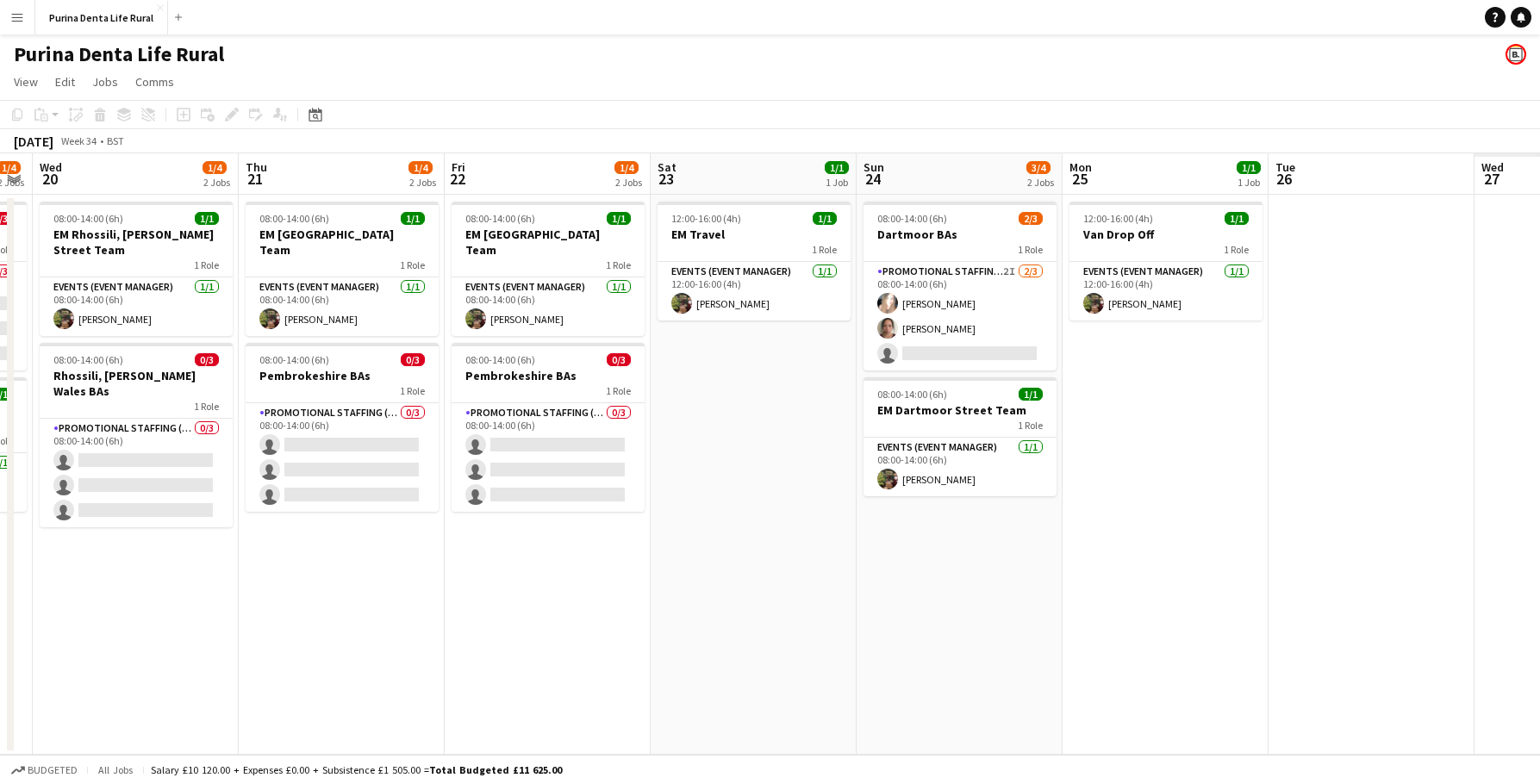
scroll to position [0, 414]
